Goal: Transaction & Acquisition: Purchase product/service

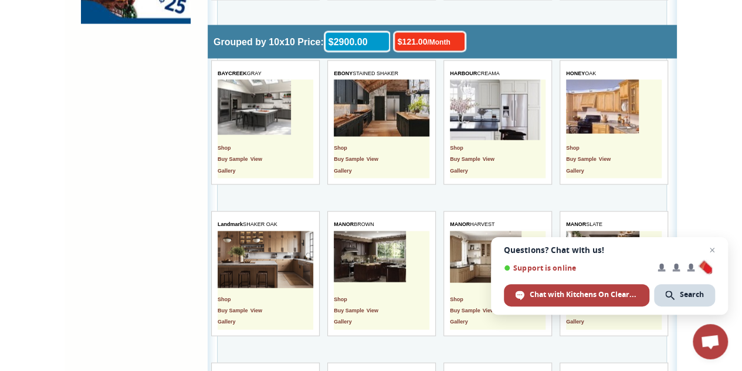
scroll to position [1042, 0]
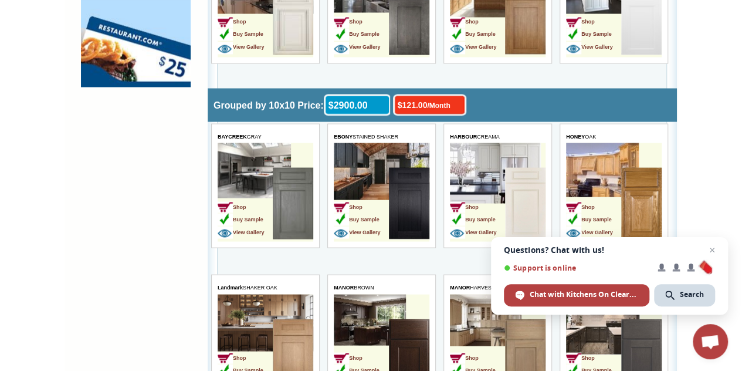
drag, startPoint x: 0, startPoint y: 0, endPoint x: 675, endPoint y: 189, distance: 700.8
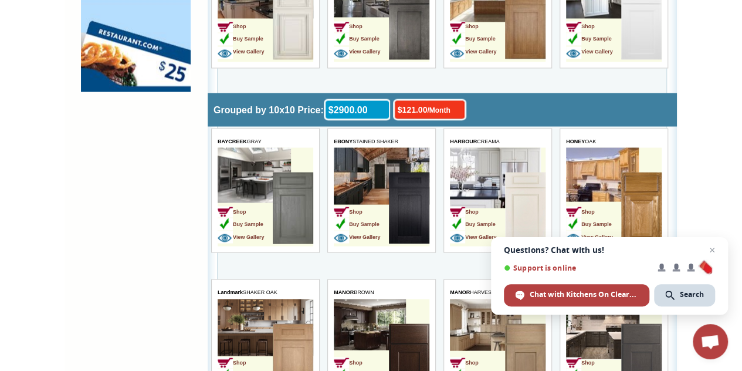
click at [587, 180] on td "Shop Buy Sample View Gallery" at bounding box center [593, 209] width 55 height 74
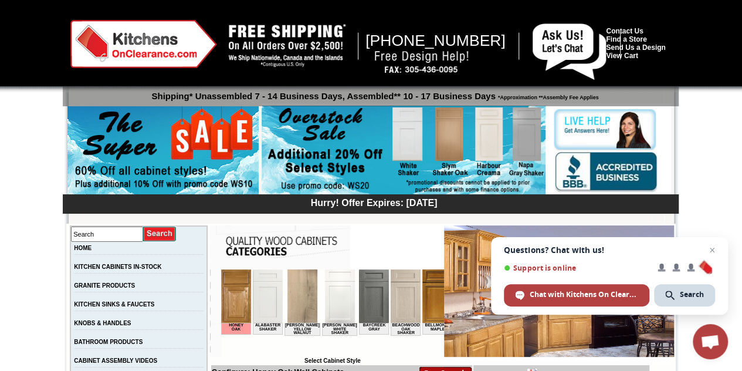
drag, startPoint x: 746, startPoint y: 25, endPoint x: 711, endPoint y: -51, distance: 84.0
